Goal: Information Seeking & Learning: Understand process/instructions

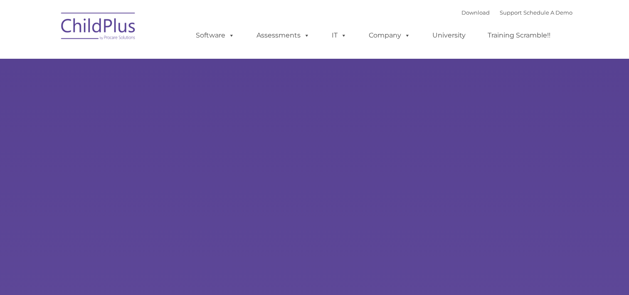
type input ""
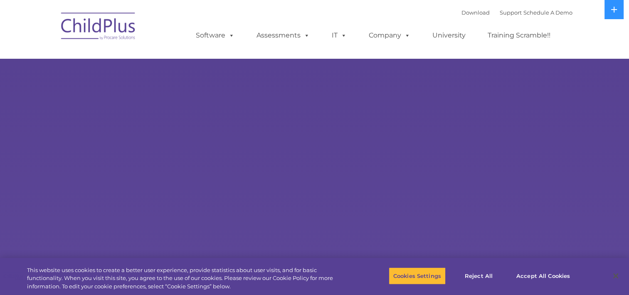
select select "MEDIUM"
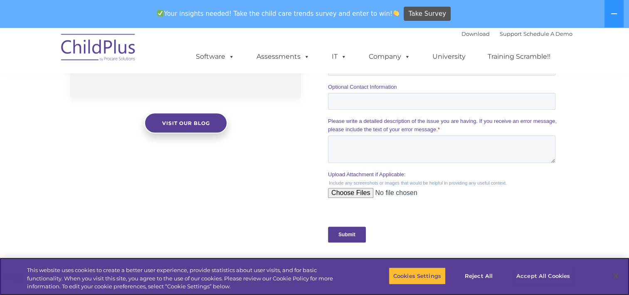
scroll to position [748, 0]
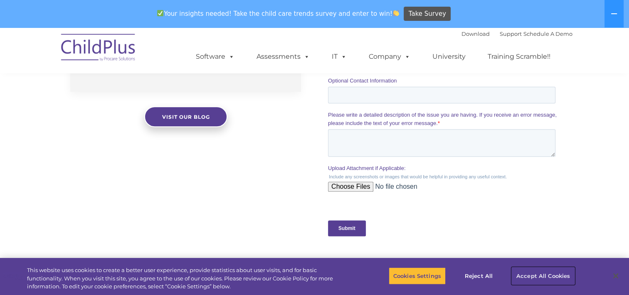
click at [563, 278] on button "Accept All Cookies" at bounding box center [543, 275] width 63 height 17
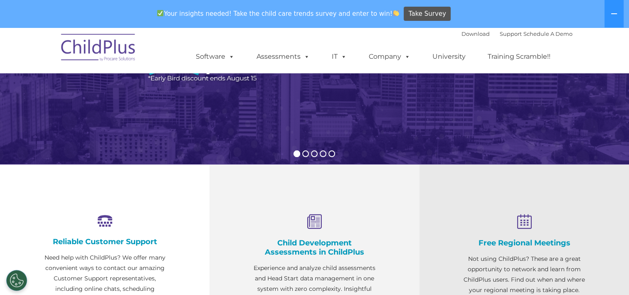
scroll to position [0, 0]
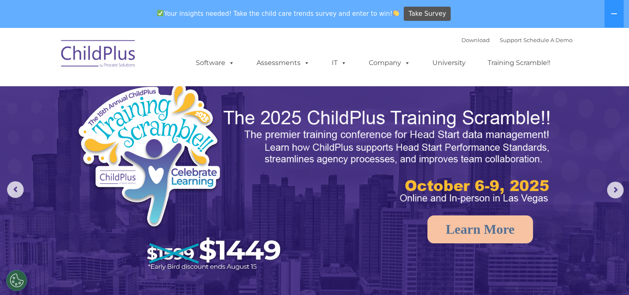
click at [113, 59] on img at bounding box center [98, 55] width 83 height 42
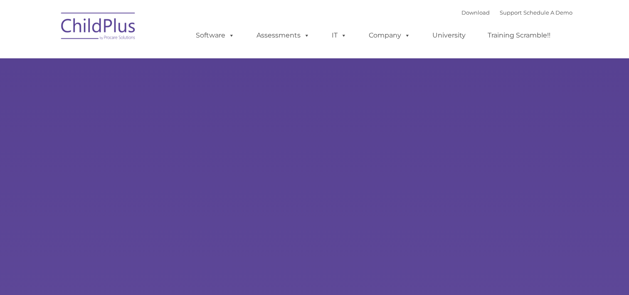
type input ""
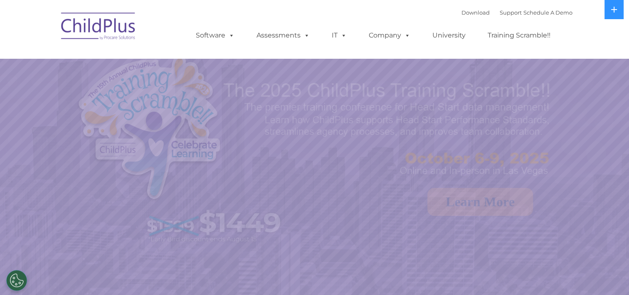
select select "MEDIUM"
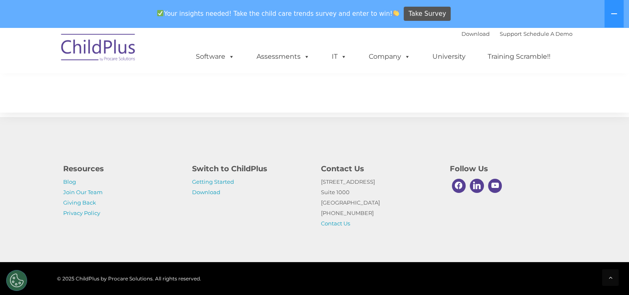
scroll to position [963, 0]
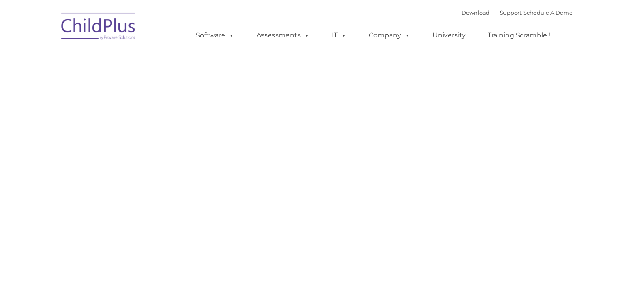
type input ""
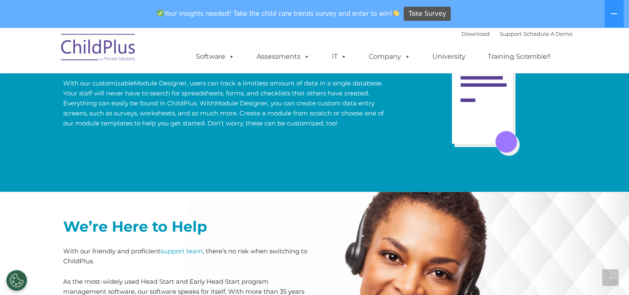
scroll to position [2088, 0]
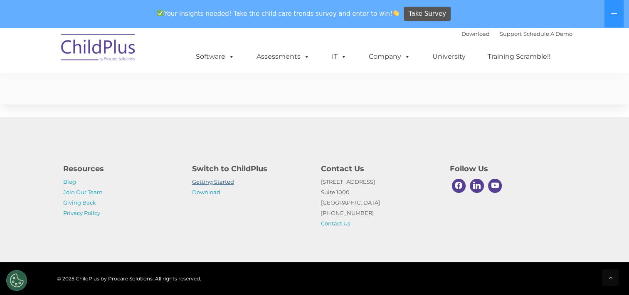
click at [203, 183] on link "Getting Started" at bounding box center [213, 181] width 42 height 7
